Goal: Complete application form: Complete application form

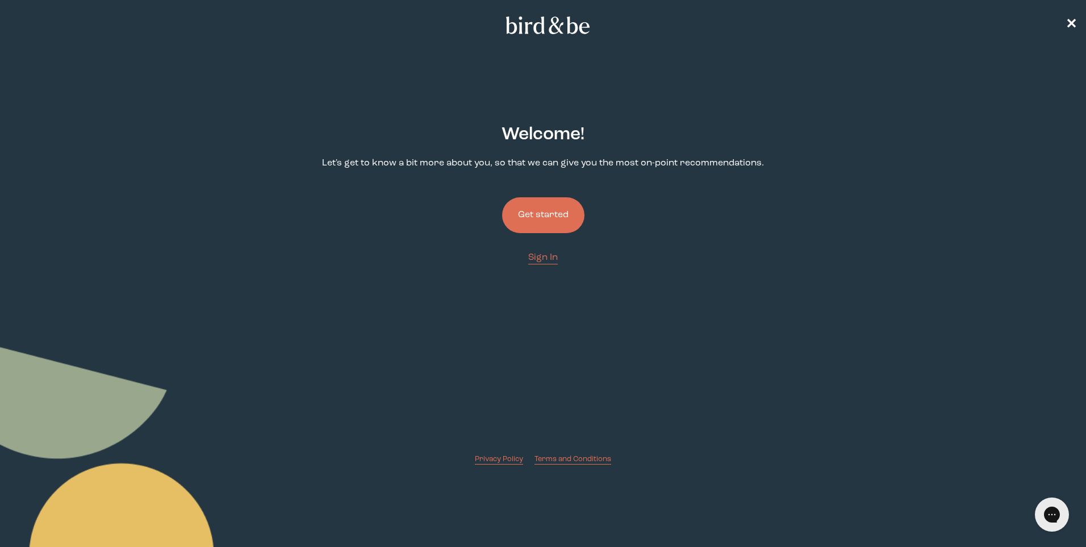
click at [537, 209] on button "Get started" at bounding box center [543, 215] width 82 height 36
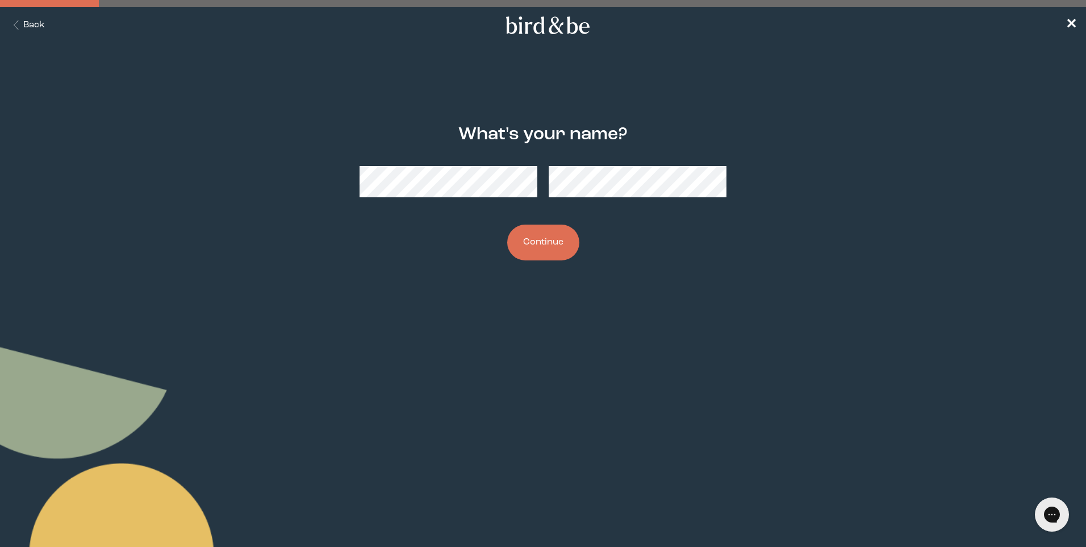
click at [563, 249] on button "Continue" at bounding box center [543, 242] width 72 height 36
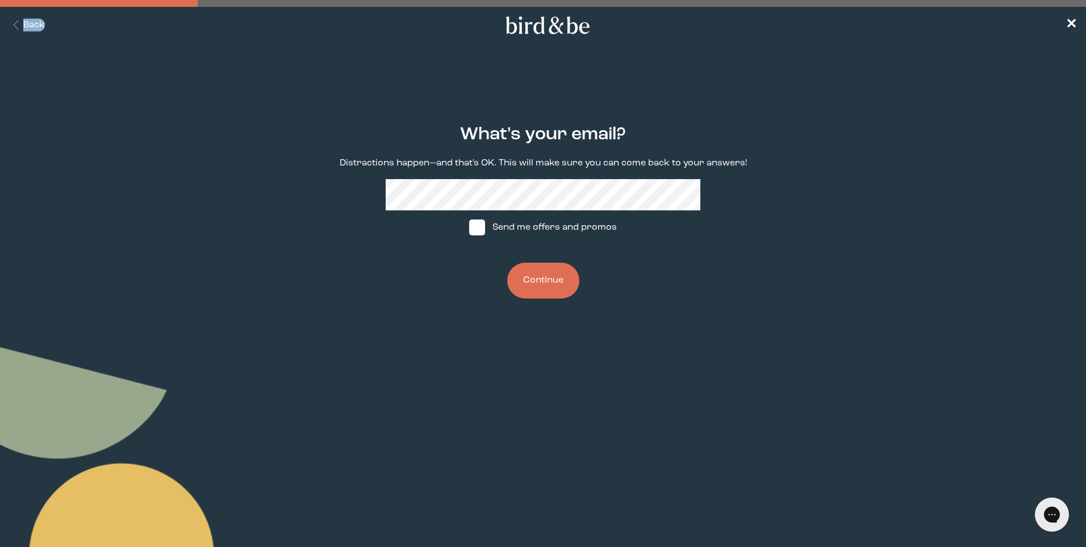
click at [53, 45] on div "plus-circle minus-circle close-circle Bird & Be Logo Bird & Be Logo arrow-left …" at bounding box center [543, 163] width 1086 height 326
click at [30, 25] on button "Back" at bounding box center [27, 25] width 36 height 13
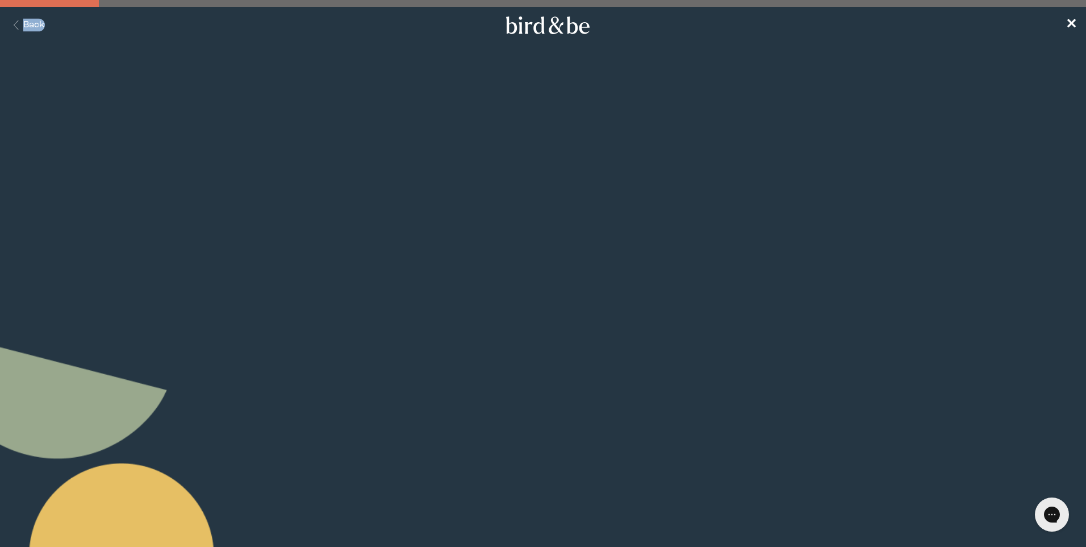
click at [30, 25] on button "Back" at bounding box center [27, 25] width 36 height 13
